Goal: Download file/media

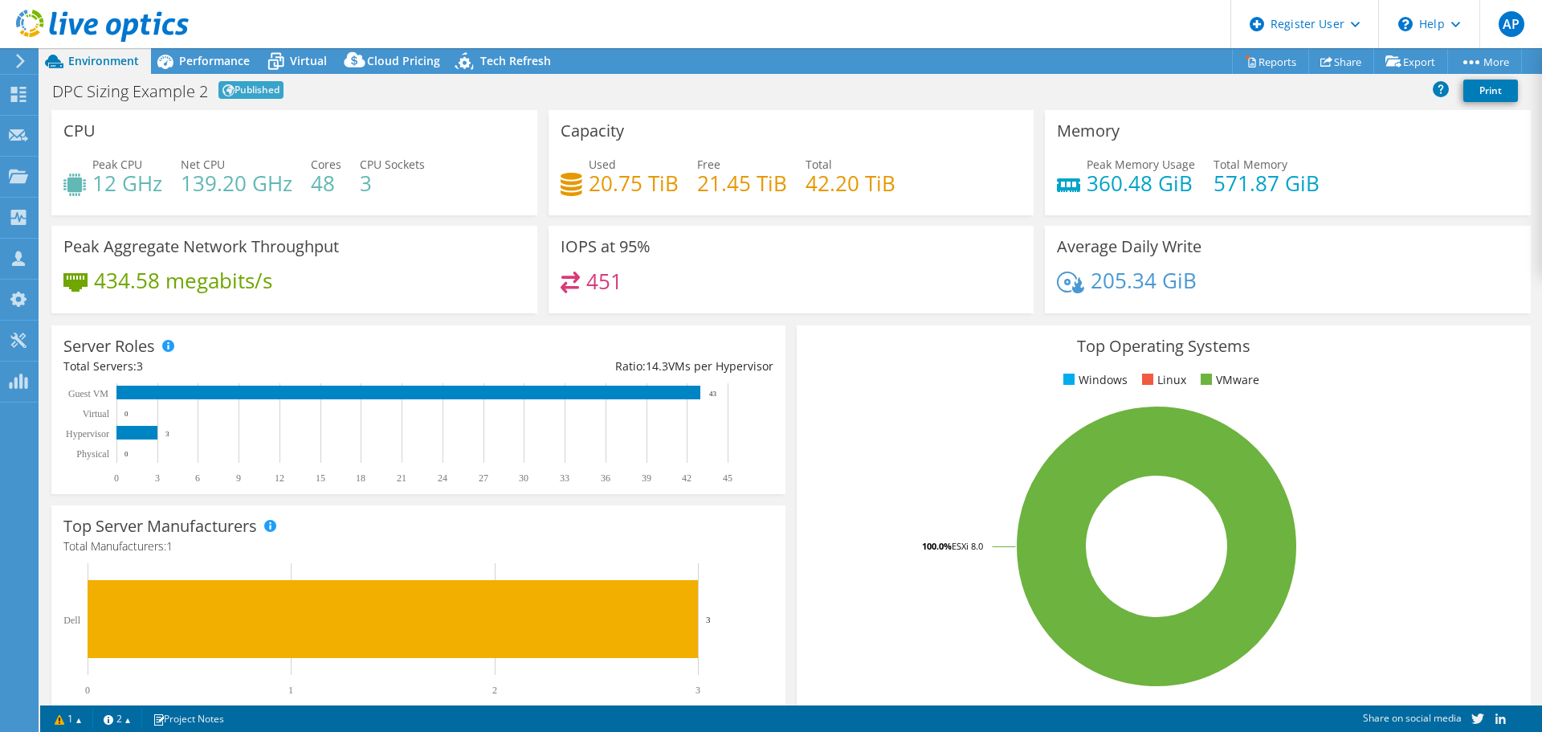
select select "EUFrankfurt"
select select "EUR"
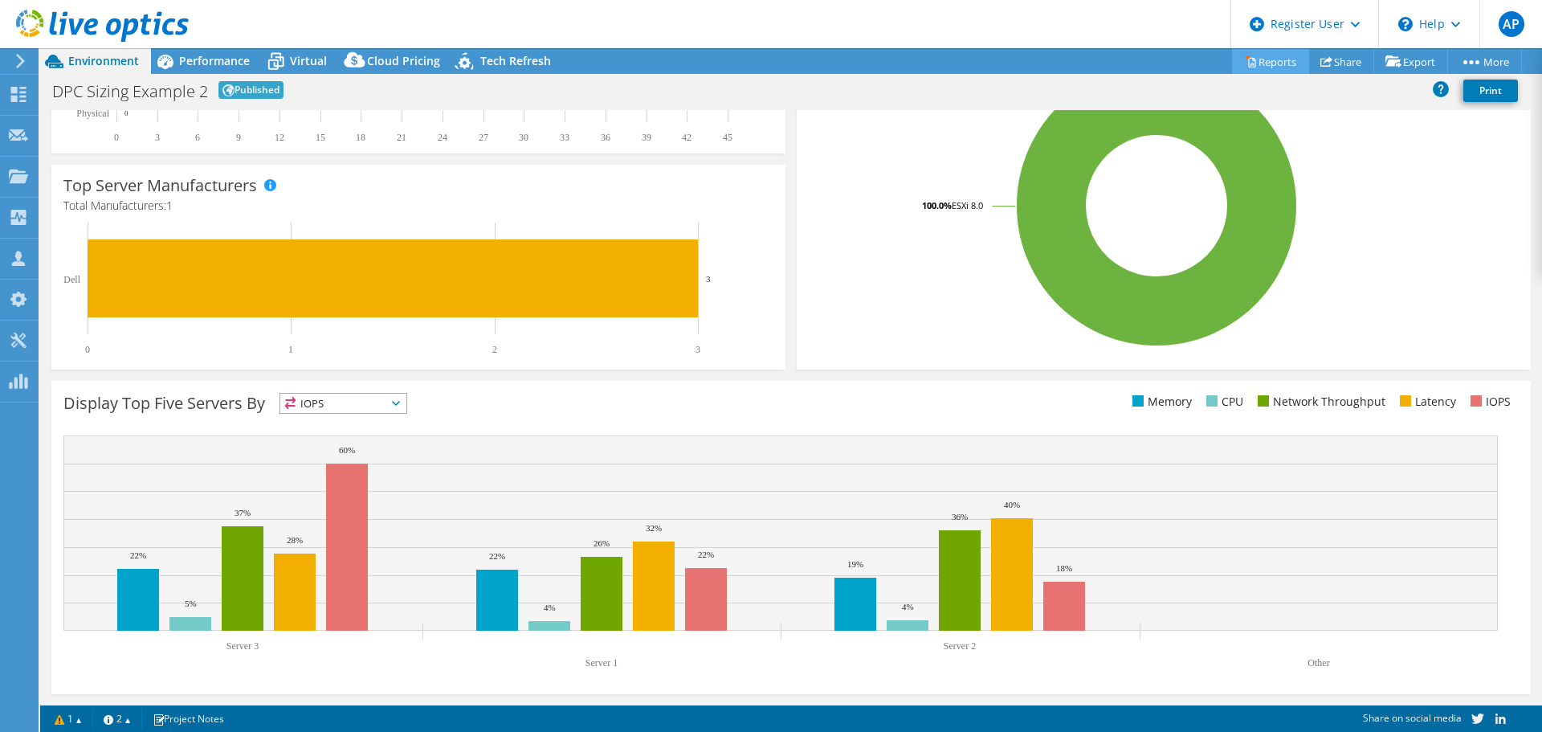
click at [1273, 57] on link "Reports" at bounding box center [1270, 61] width 77 height 25
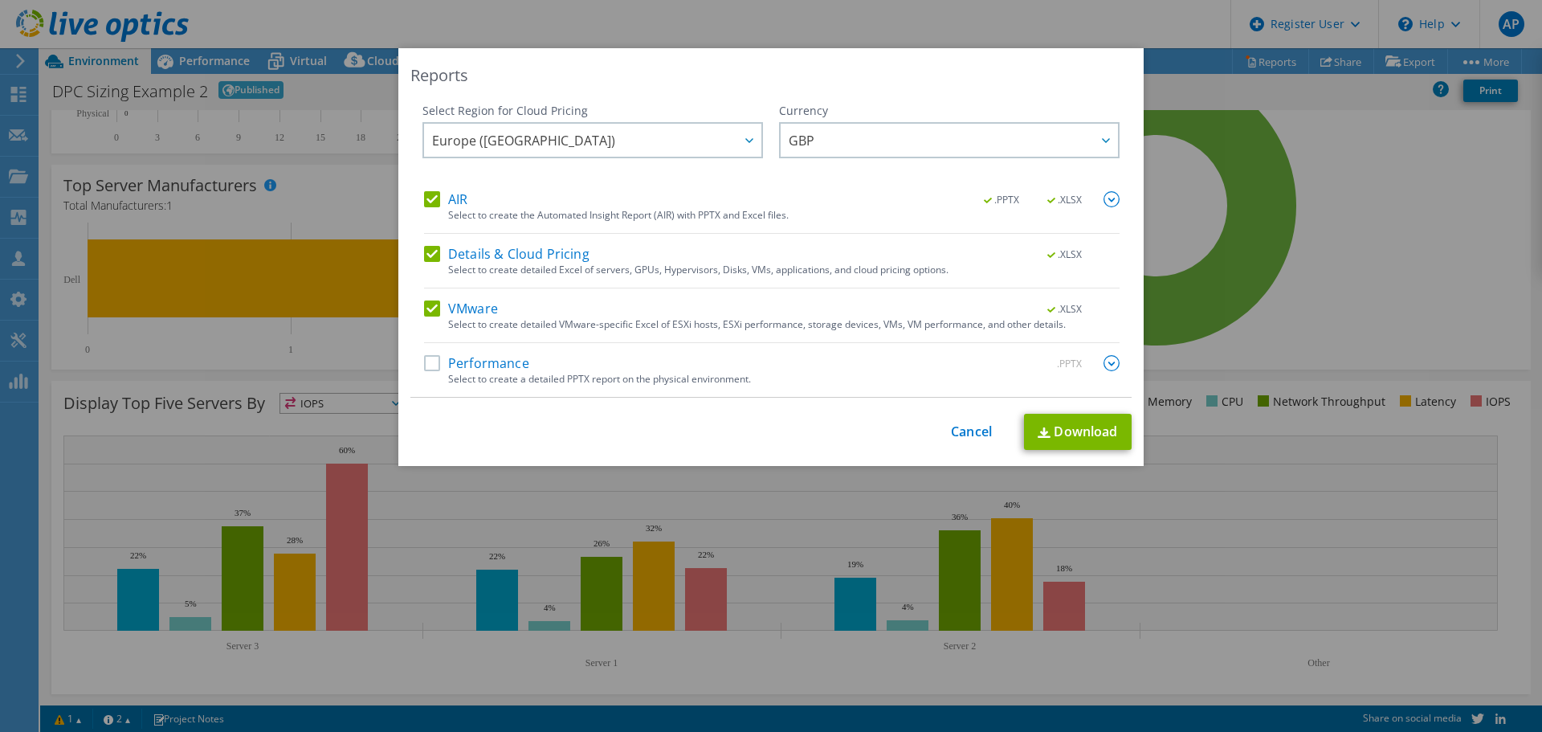
click at [436, 368] on label "Performance" at bounding box center [476, 363] width 105 height 16
click at [0, 0] on input "Performance" at bounding box center [0, 0] width 0 height 0
click at [1066, 433] on link "Download" at bounding box center [1078, 432] width 108 height 36
click at [1374, 276] on div "Reports Select Region for Cloud Pricing Asia Pacific ([GEOGRAPHIC_DATA]) [GEOGR…" at bounding box center [771, 365] width 1542 height 635
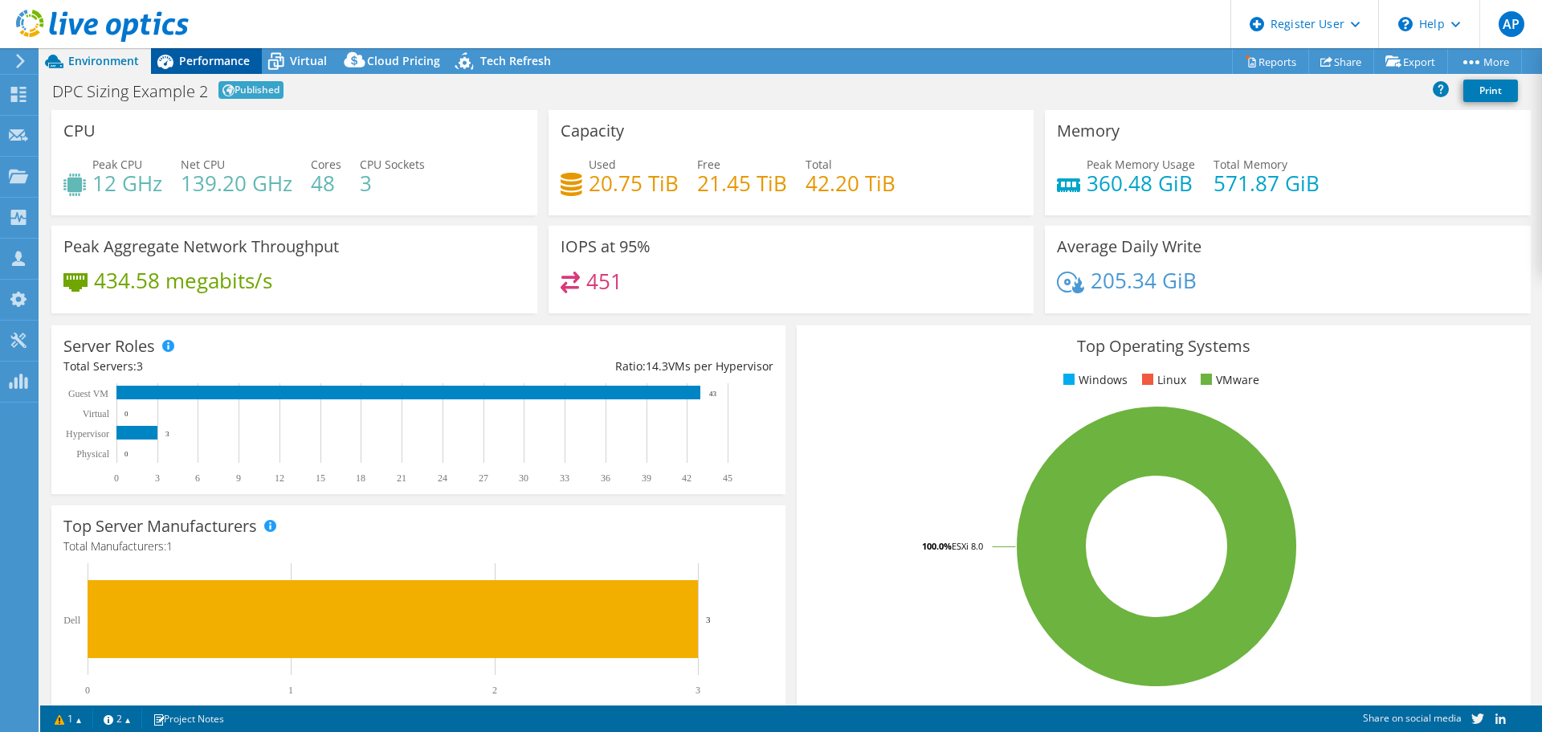
click at [206, 63] on span "Performance" at bounding box center [214, 60] width 71 height 15
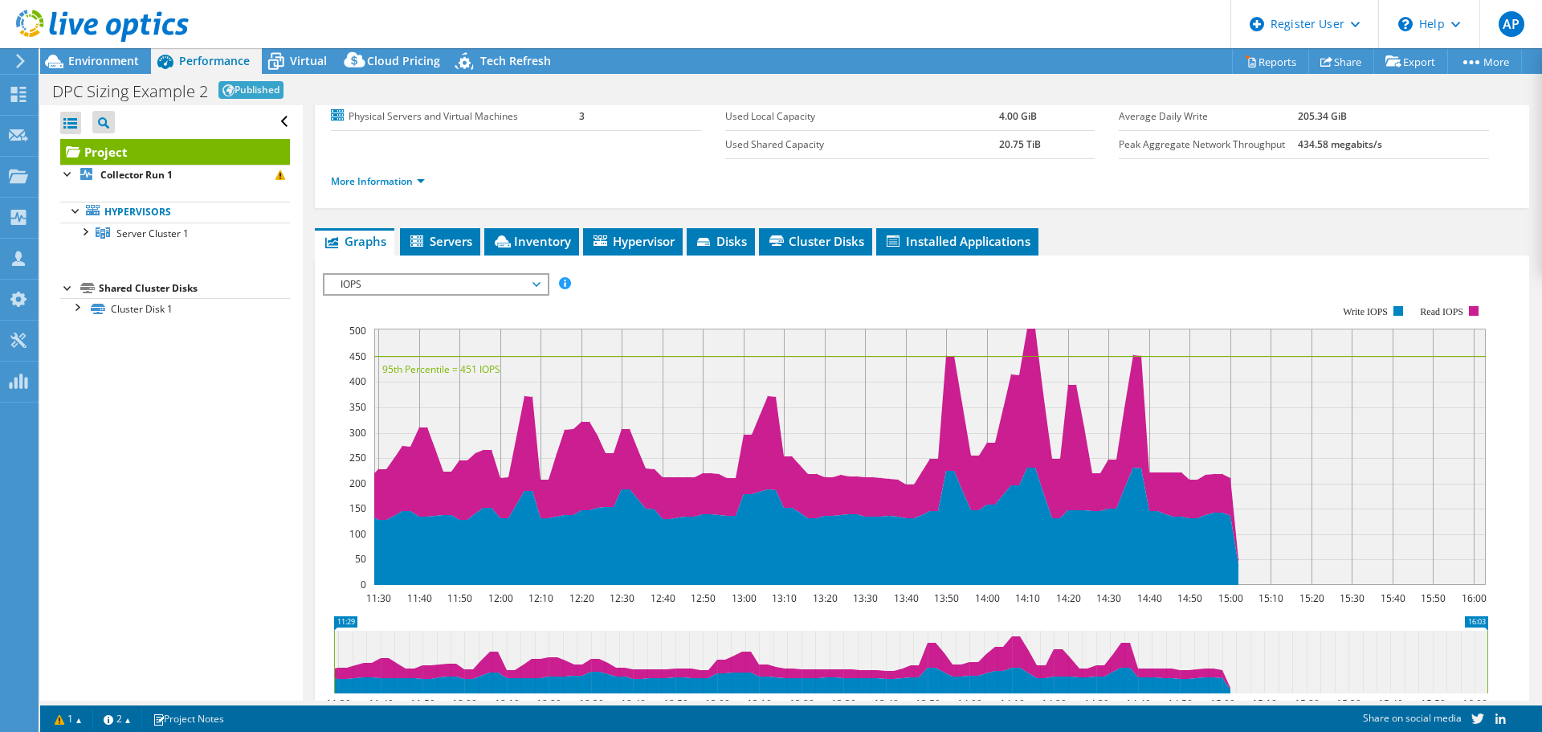
scroll to position [256, 0]
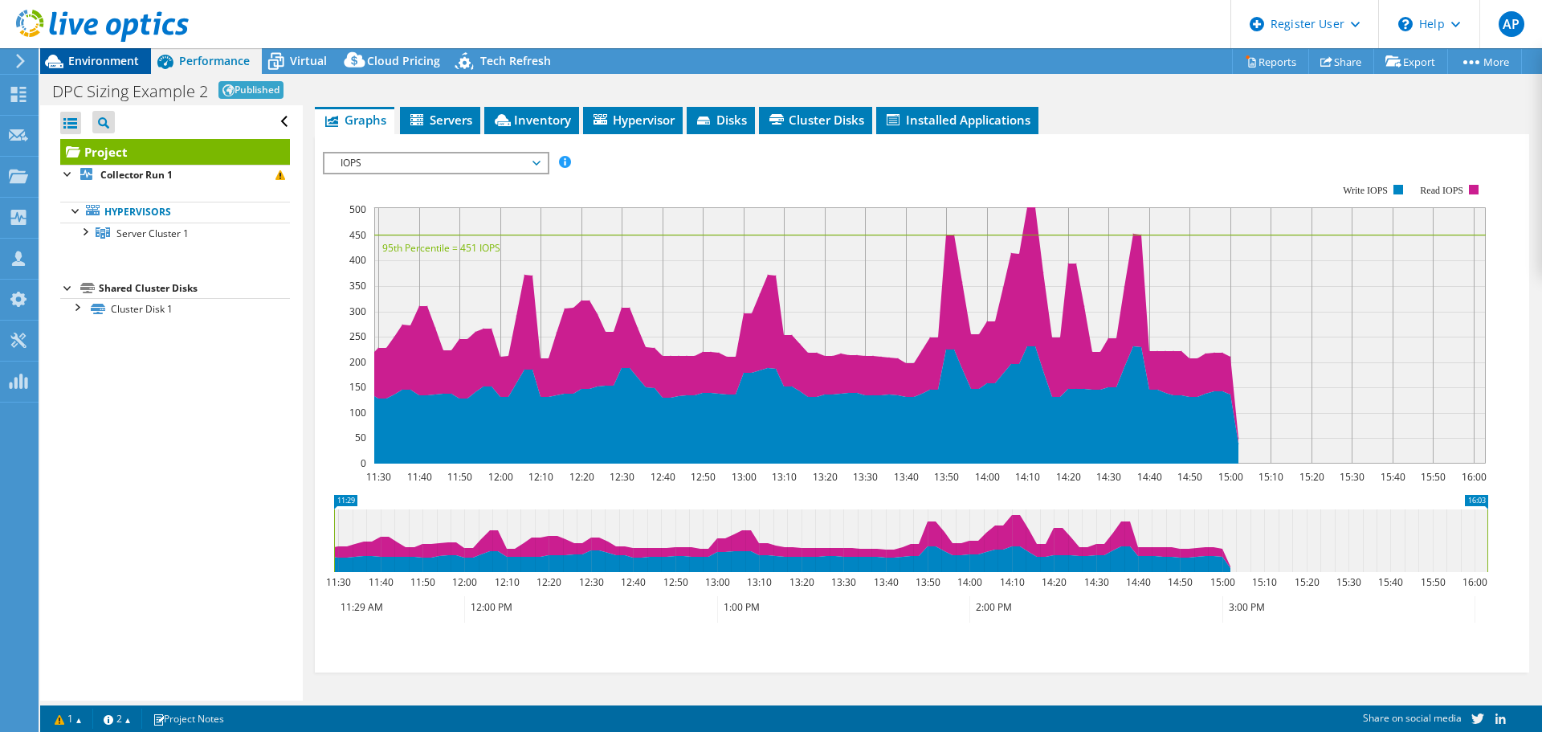
click at [108, 67] on span "Environment" at bounding box center [103, 60] width 71 height 15
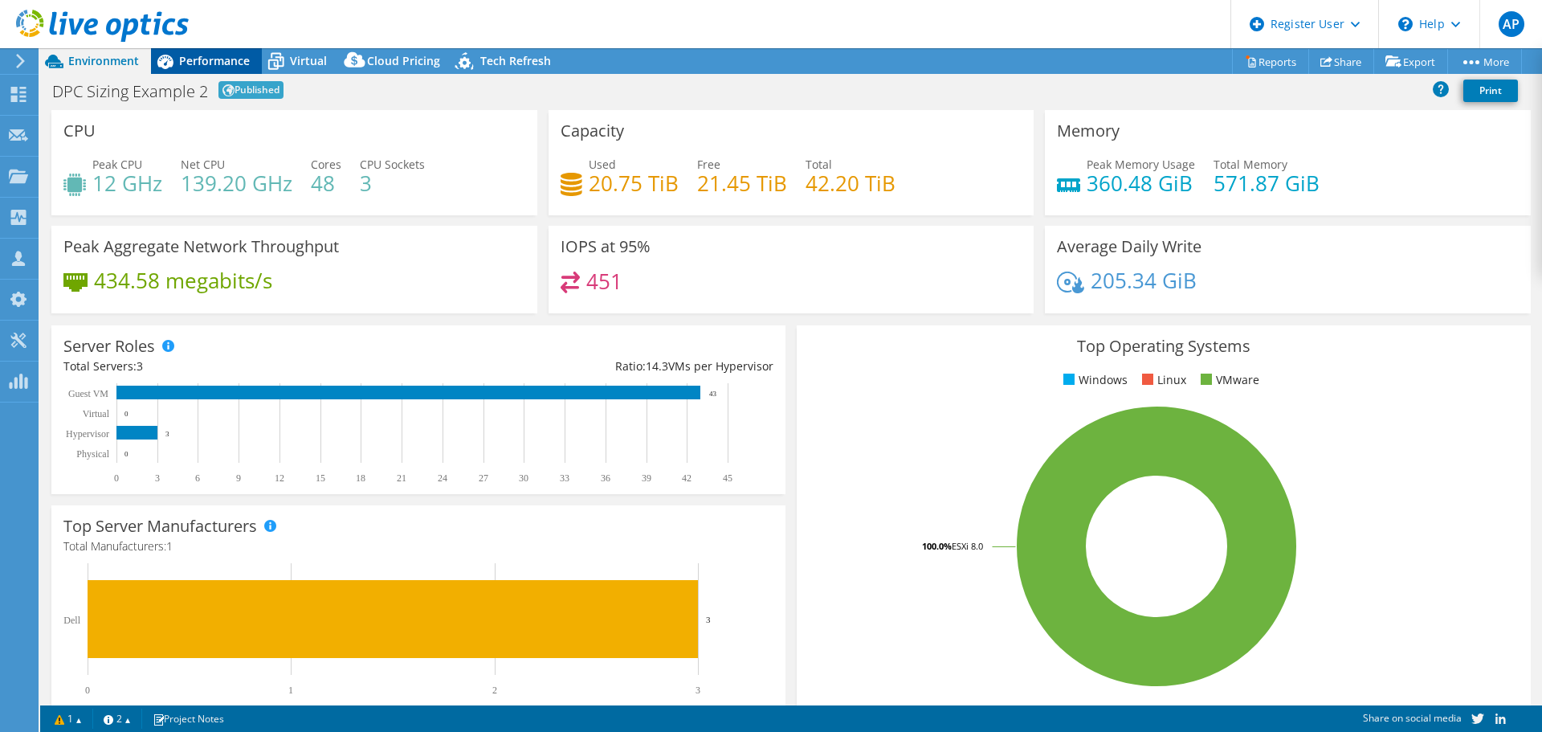
click at [217, 53] on span "Performance" at bounding box center [214, 60] width 71 height 15
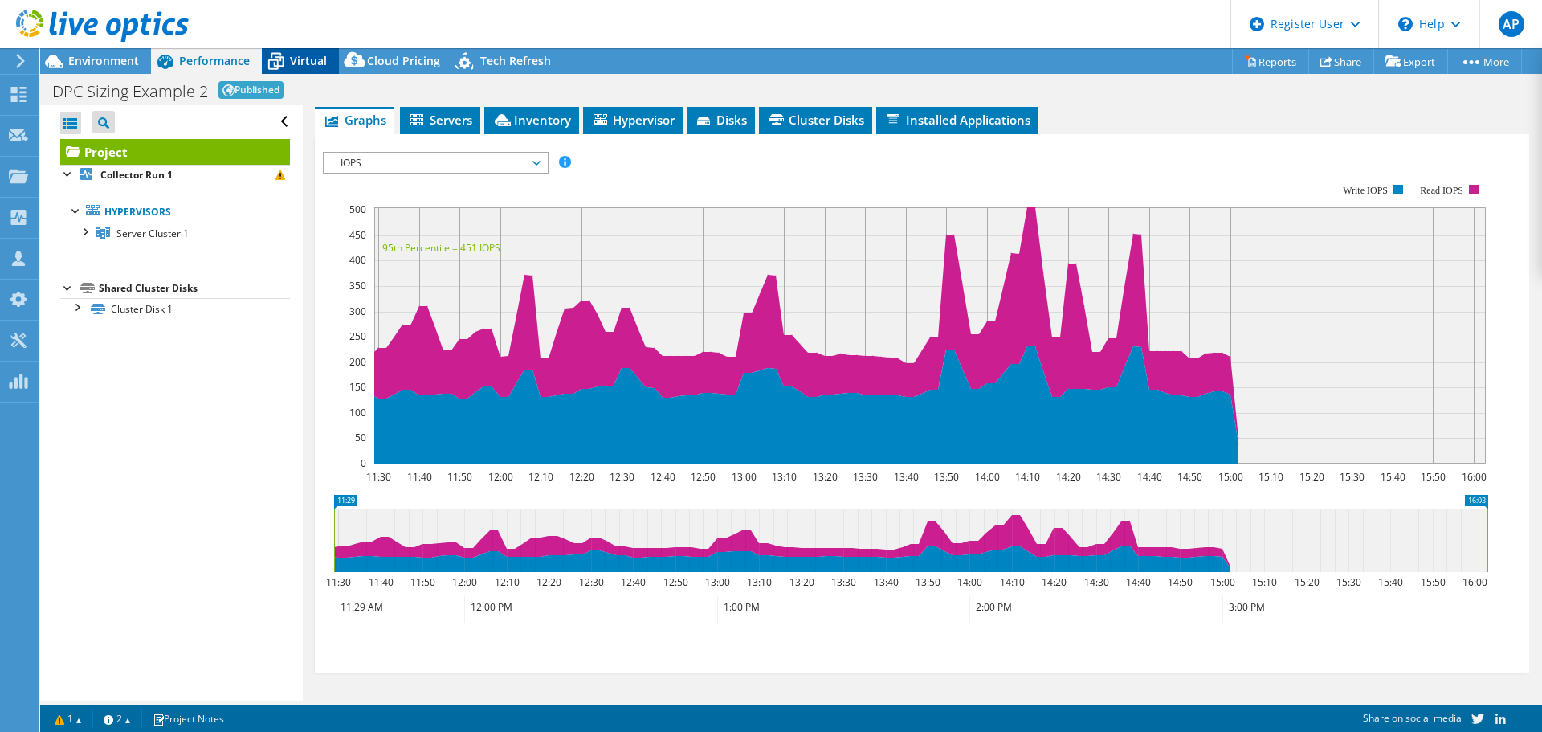
click at [286, 59] on icon at bounding box center [276, 61] width 28 height 28
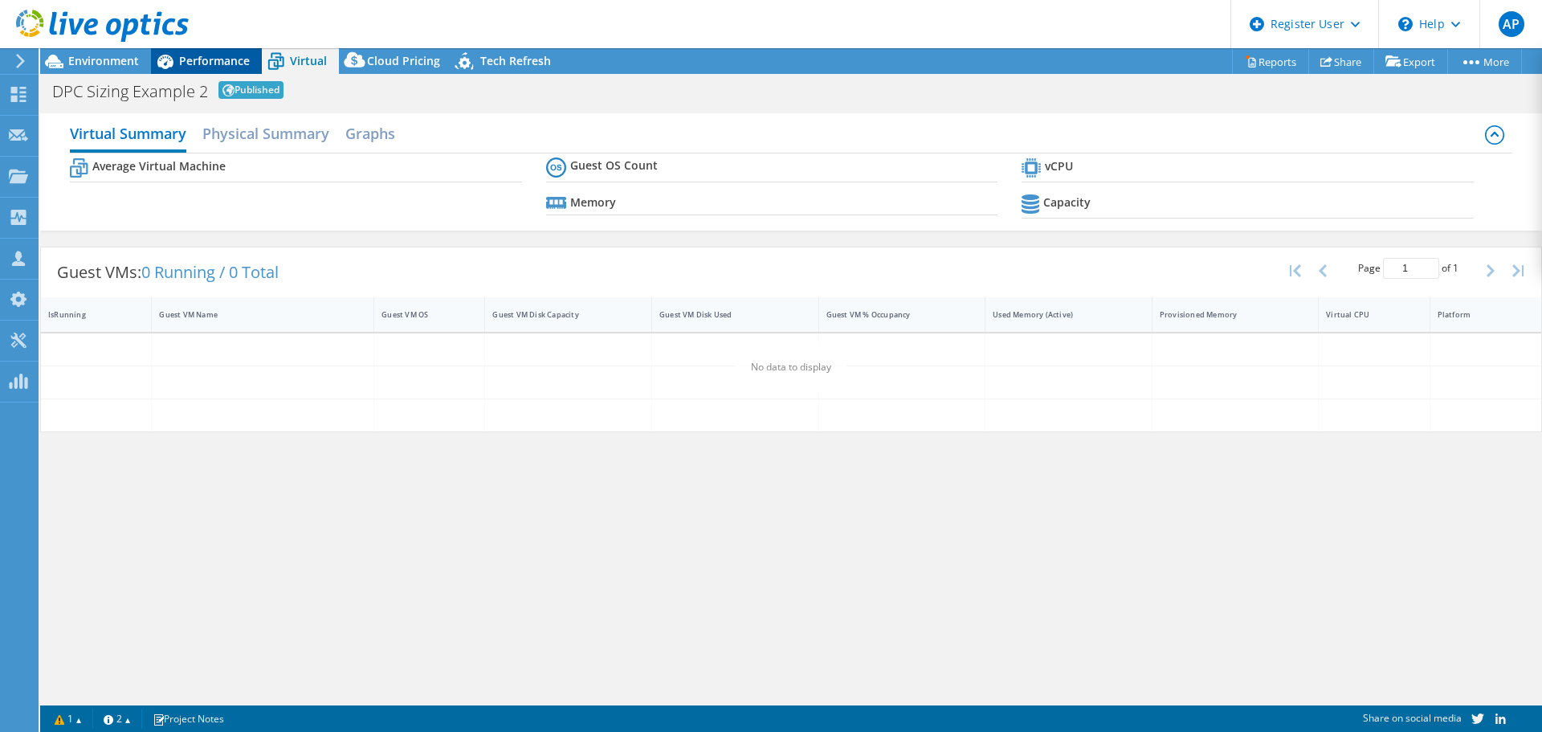
click at [232, 58] on span "Performance" at bounding box center [214, 60] width 71 height 15
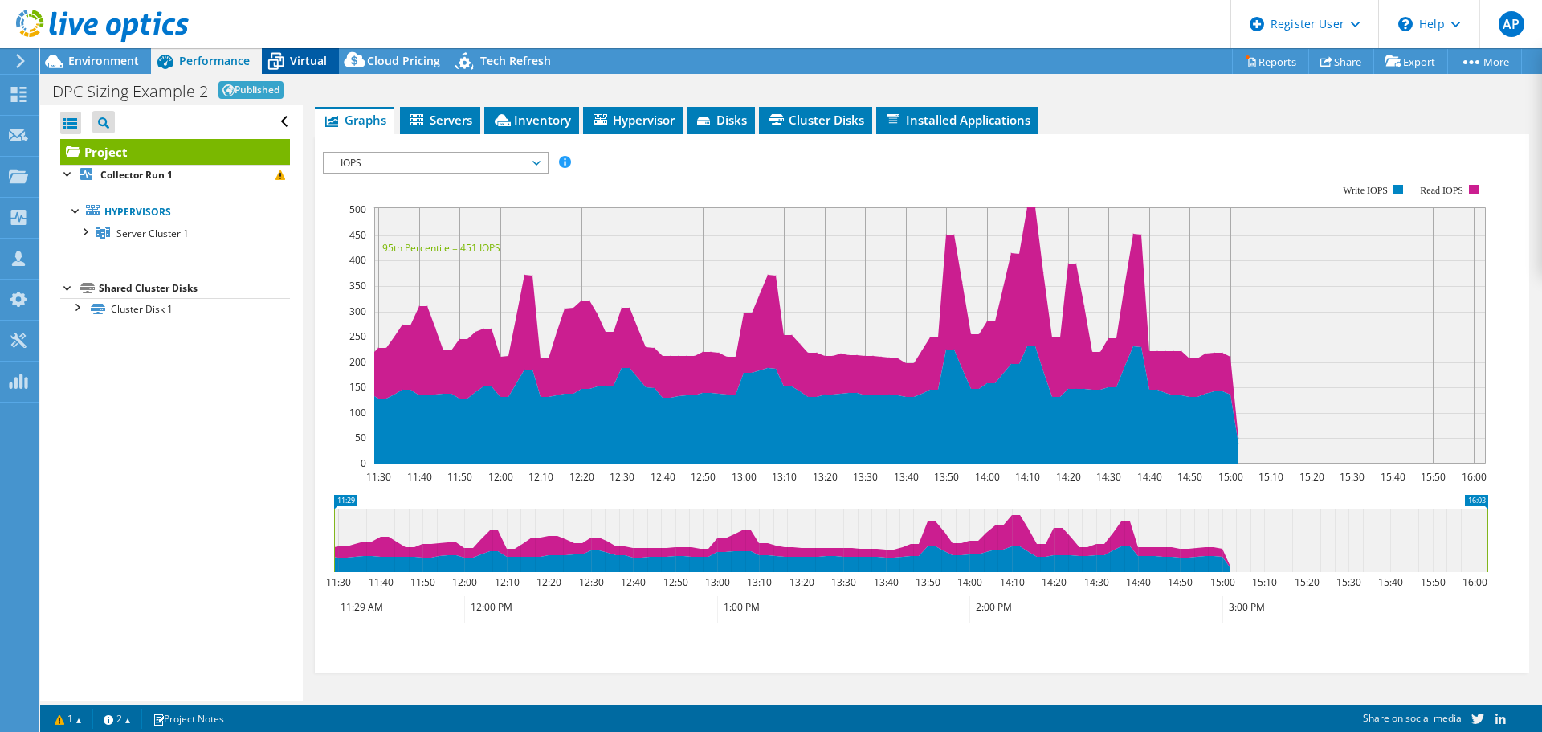
click at [316, 58] on span "Virtual" at bounding box center [308, 60] width 37 height 15
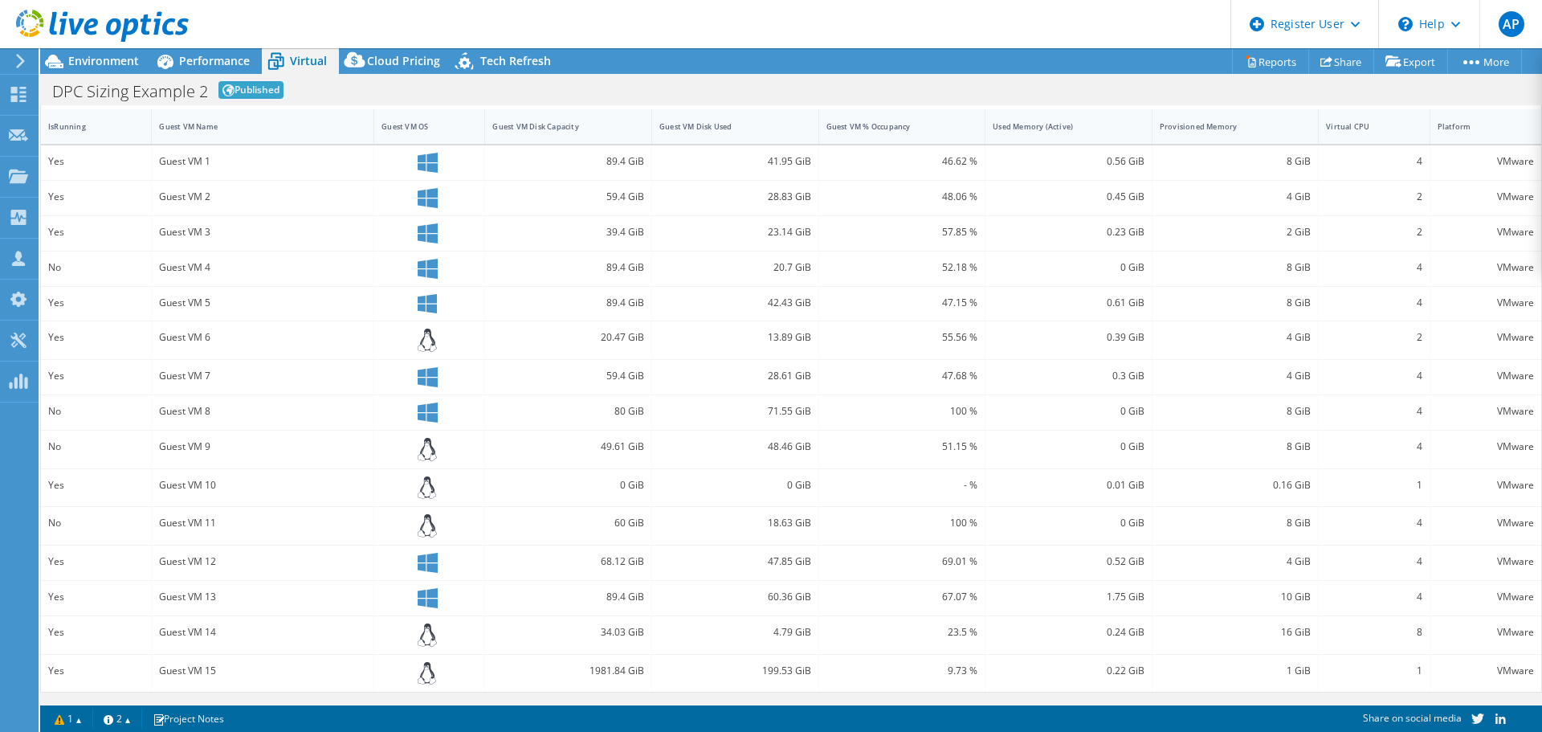
scroll to position [0, 0]
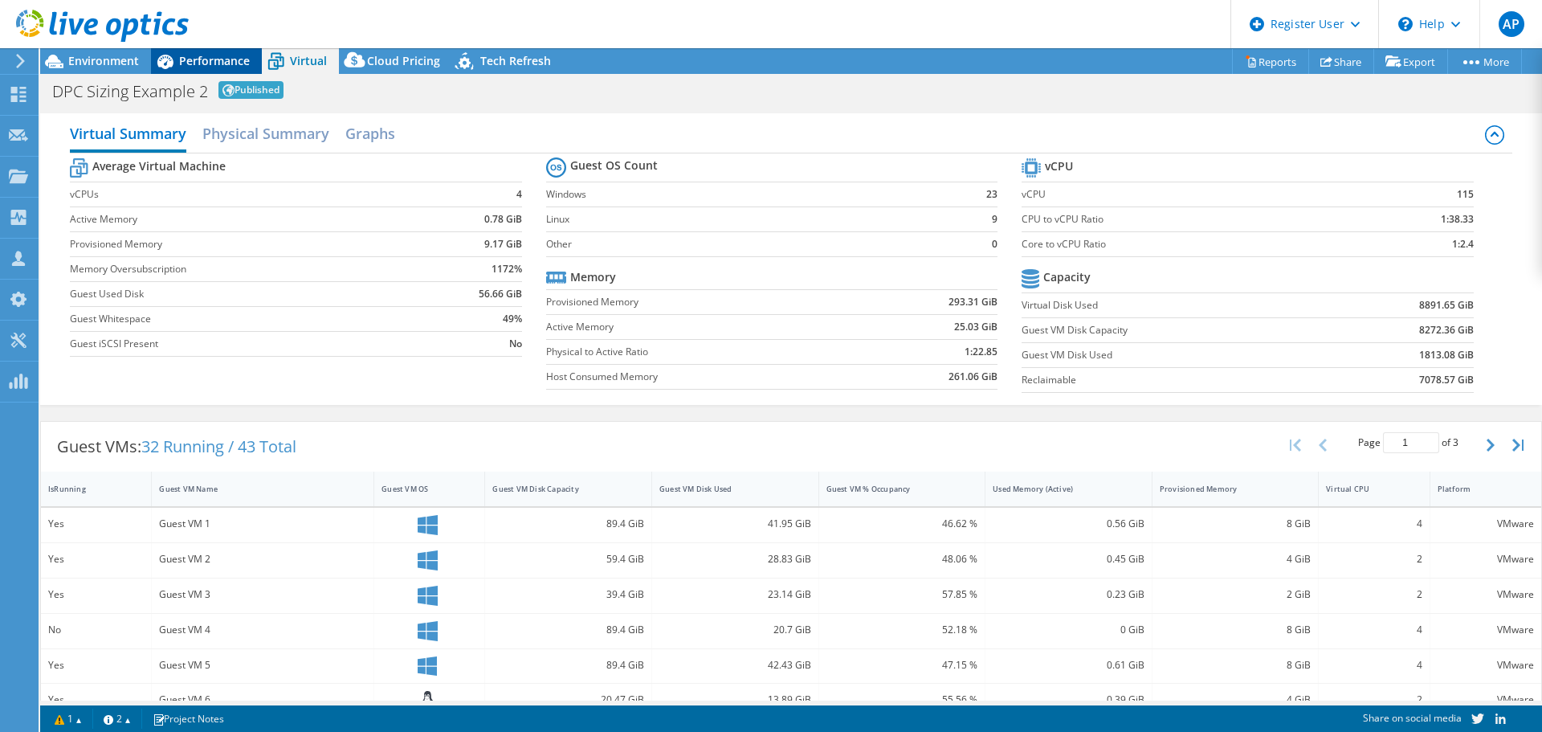
click at [182, 62] on span "Performance" at bounding box center [214, 60] width 71 height 15
